Goal: Book appointment/travel/reservation

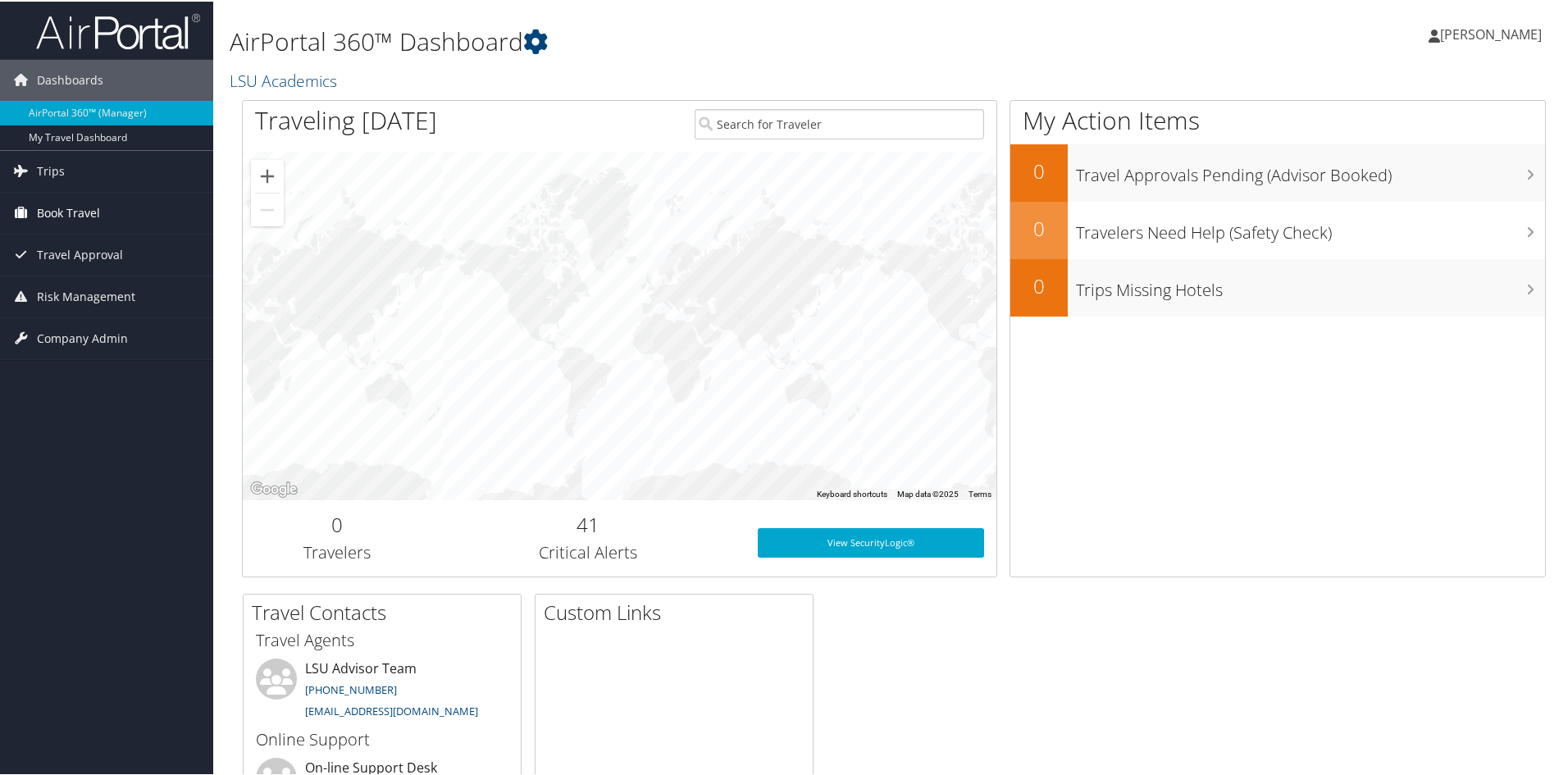
click at [105, 217] on link "Book Travel" at bounding box center [106, 212] width 214 height 41
click at [107, 272] on link "Book/Manage Online Trips" at bounding box center [106, 269] width 214 height 25
